Goal: Task Accomplishment & Management: Manage account settings

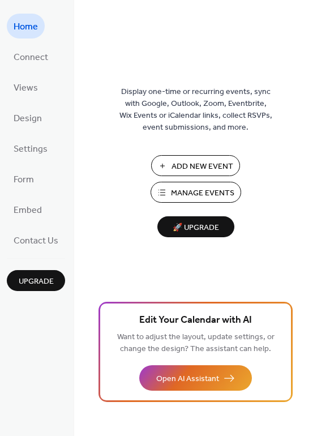
click at [210, 193] on span "Manage Events" at bounding box center [202, 194] width 63 height 12
click at [176, 192] on span "Manage Events" at bounding box center [202, 194] width 63 height 12
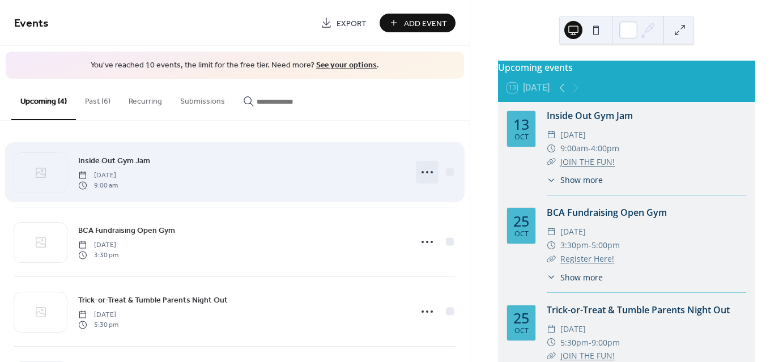
click at [426, 168] on icon at bounding box center [427, 172] width 18 height 18
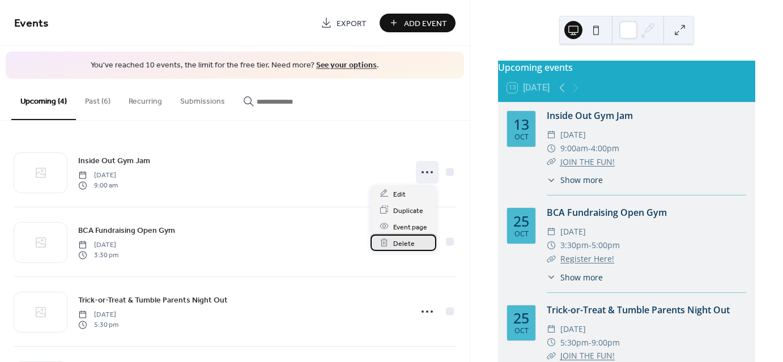
click at [407, 239] on span "Delete" at bounding box center [404, 243] width 22 height 12
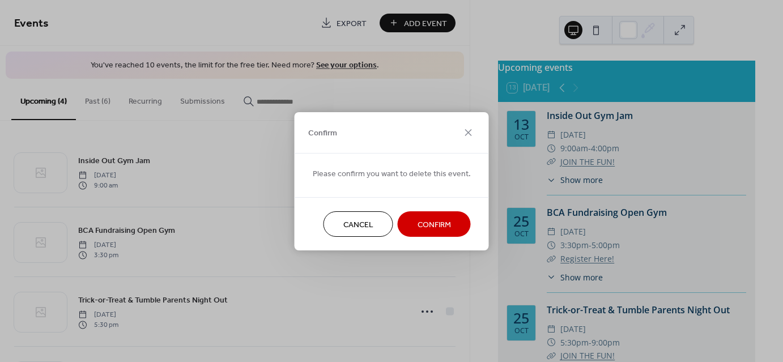
click at [427, 219] on span "Confirm" at bounding box center [434, 225] width 33 height 12
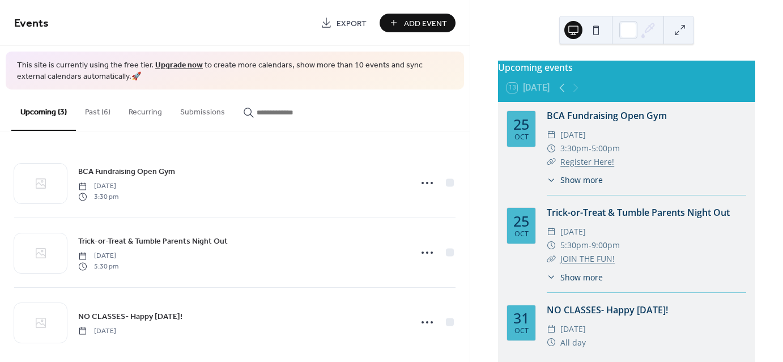
scroll to position [78, 0]
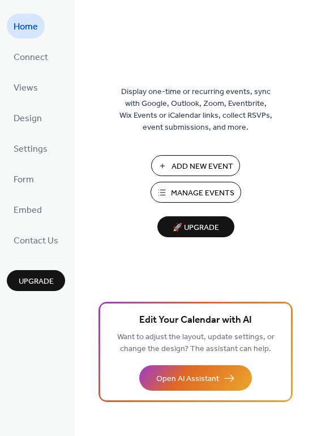
click at [212, 190] on span "Manage Events" at bounding box center [202, 194] width 63 height 12
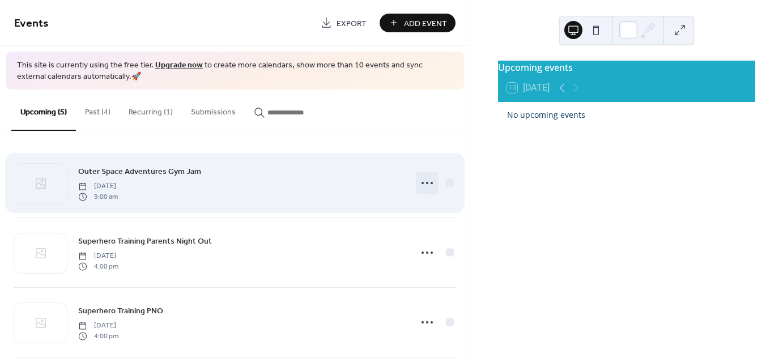
click at [426, 183] on circle at bounding box center [427, 183] width 2 height 2
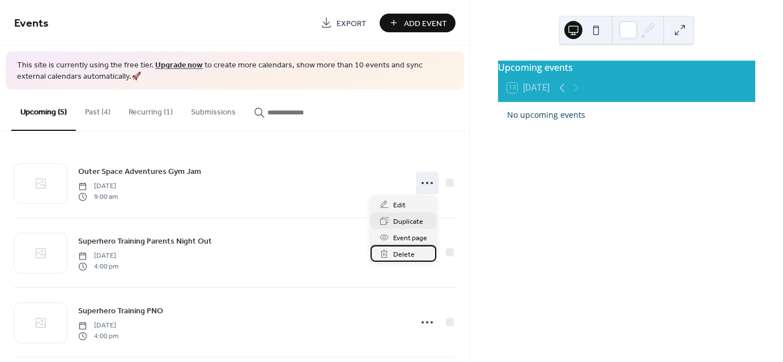
click at [402, 254] on span "Delete" at bounding box center [404, 255] width 22 height 12
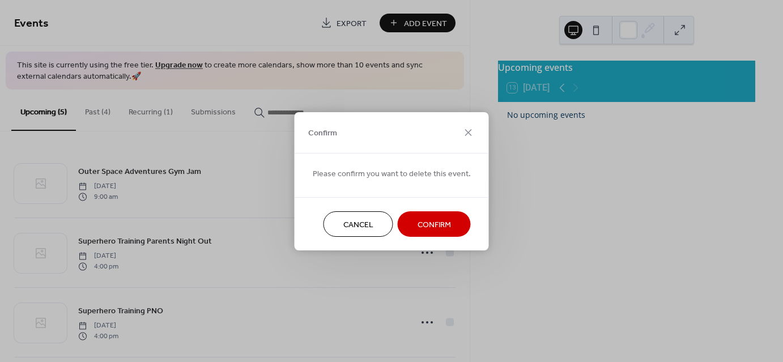
click at [422, 224] on span "Confirm" at bounding box center [434, 225] width 33 height 12
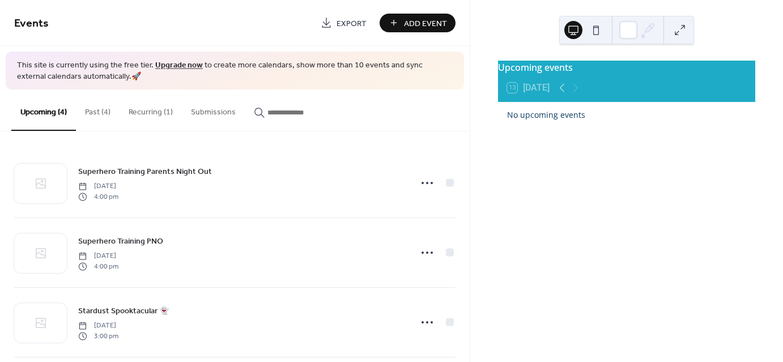
click at [96, 108] on button "Past (4)" at bounding box center [98, 110] width 44 height 40
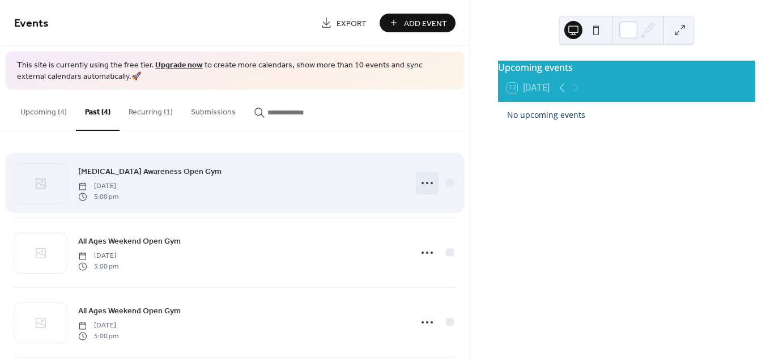
click at [426, 181] on icon at bounding box center [427, 183] width 18 height 18
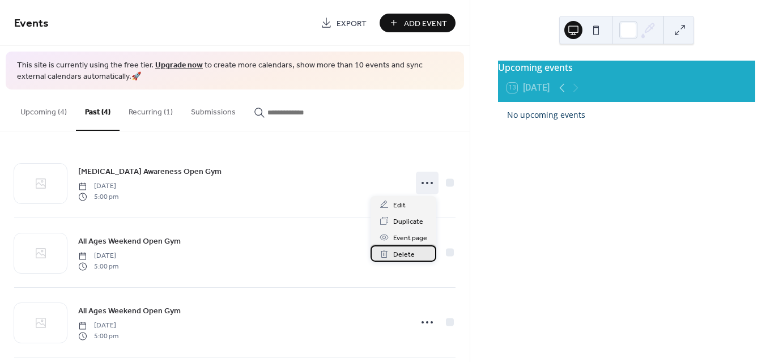
click at [412, 258] on span "Delete" at bounding box center [404, 255] width 22 height 12
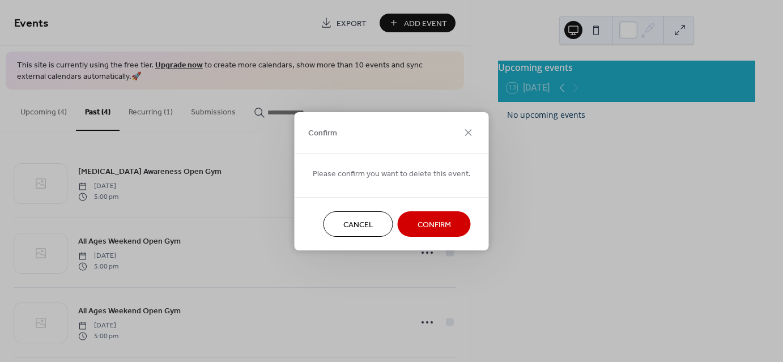
click at [437, 224] on span "Confirm" at bounding box center [434, 225] width 33 height 12
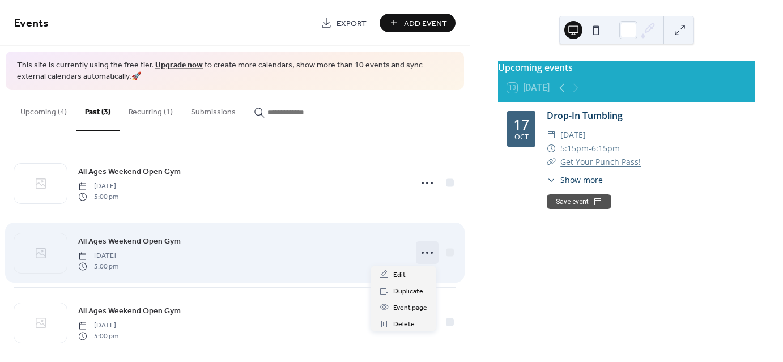
click at [426, 252] on circle at bounding box center [427, 253] width 2 height 2
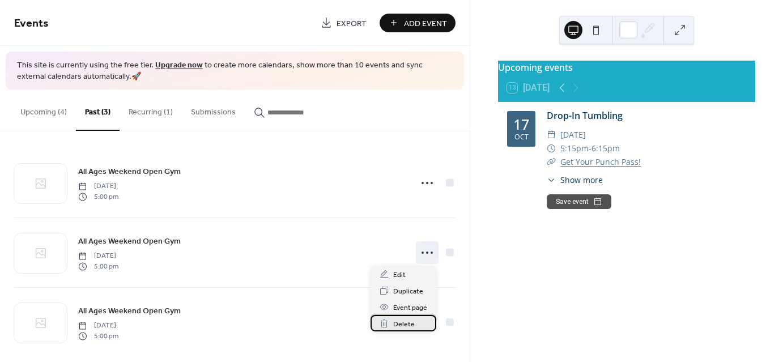
click at [403, 320] on span "Delete" at bounding box center [404, 325] width 22 height 12
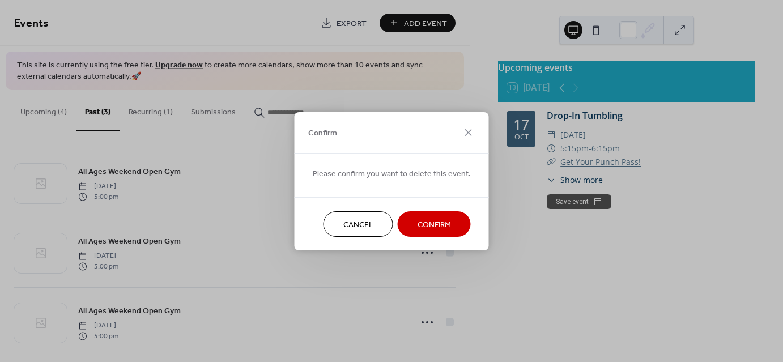
click at [440, 227] on span "Confirm" at bounding box center [434, 225] width 33 height 12
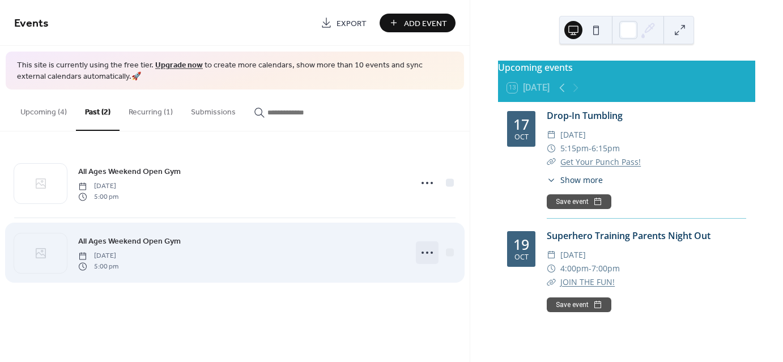
click at [431, 253] on icon at bounding box center [427, 253] width 18 height 18
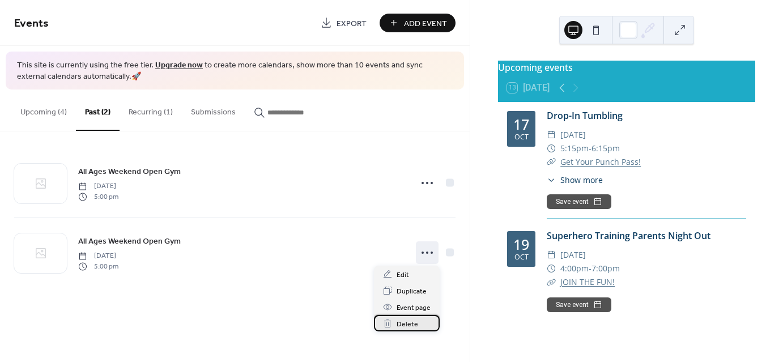
click at [405, 322] on span "Delete" at bounding box center [408, 325] width 22 height 12
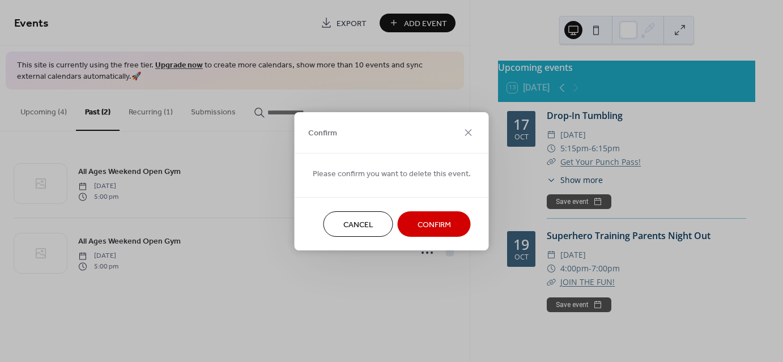
click at [434, 230] on span "Confirm" at bounding box center [434, 225] width 33 height 12
